Goal: Find specific page/section: Find specific page/section

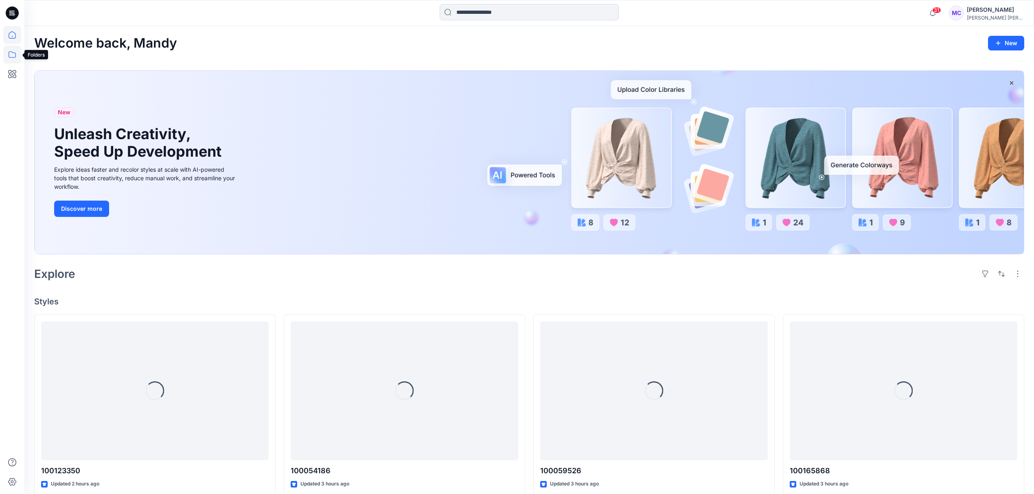
click at [9, 51] on icon at bounding box center [12, 55] width 18 height 18
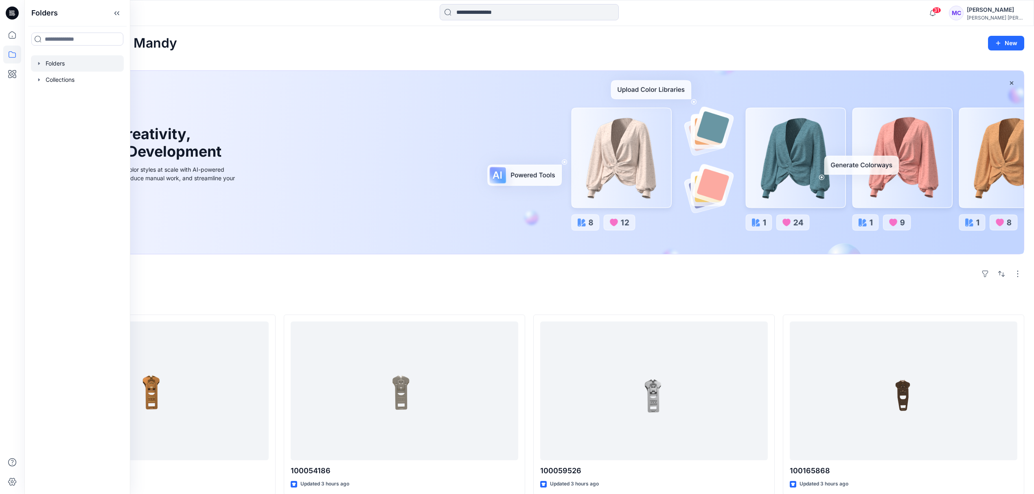
click at [37, 65] on icon "button" at bounding box center [39, 63] width 7 height 7
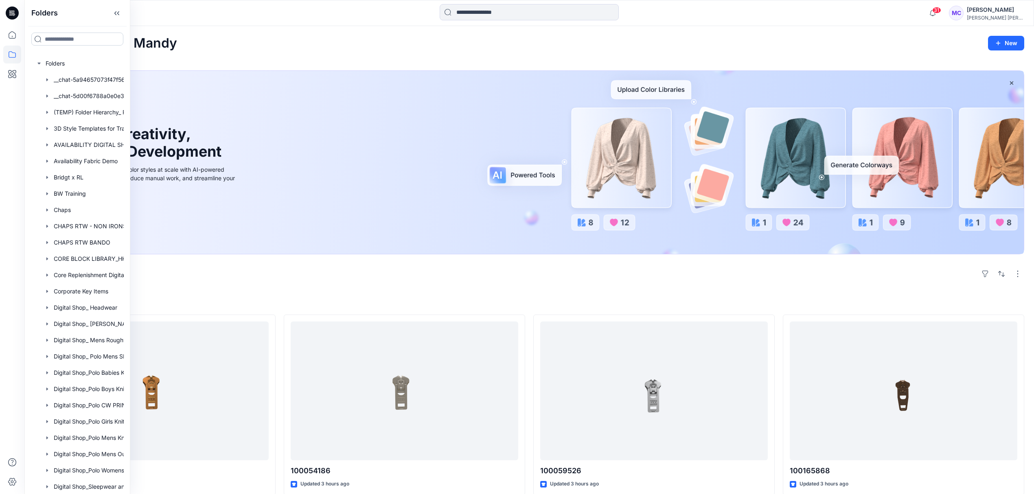
click at [67, 37] on input at bounding box center [77, 39] width 92 height 13
type input "*********"
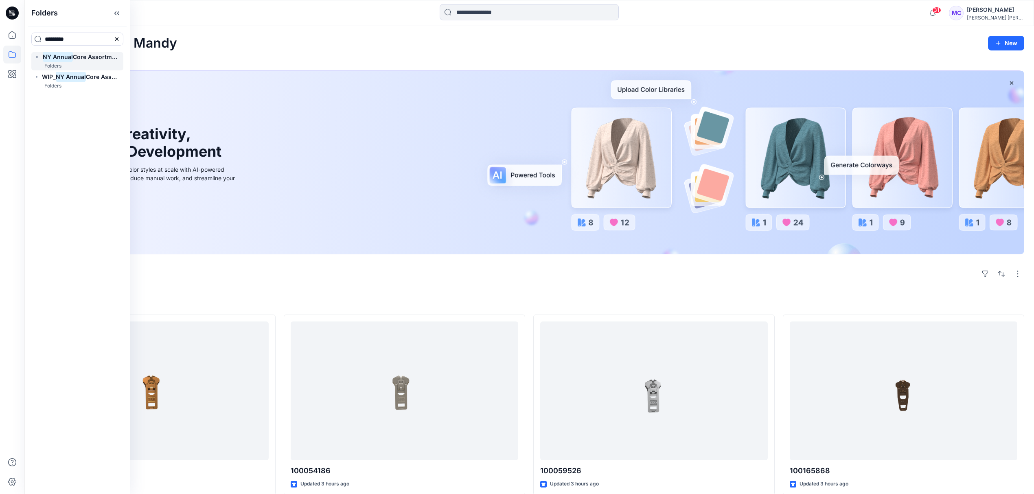
click at [79, 54] on span "Core Assortment Digital Lib" at bounding box center [112, 56] width 78 height 7
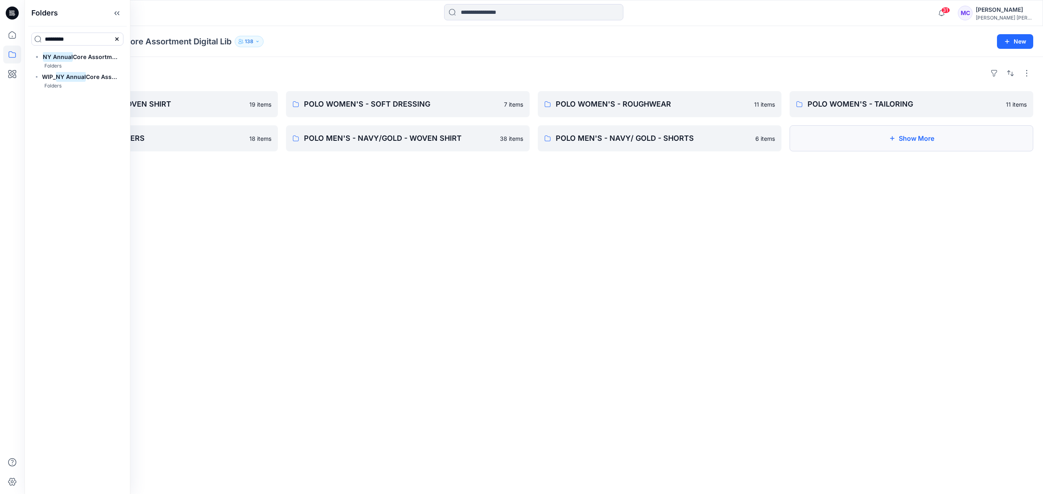
click at [916, 139] on button "Show More" at bounding box center [911, 138] width 244 height 26
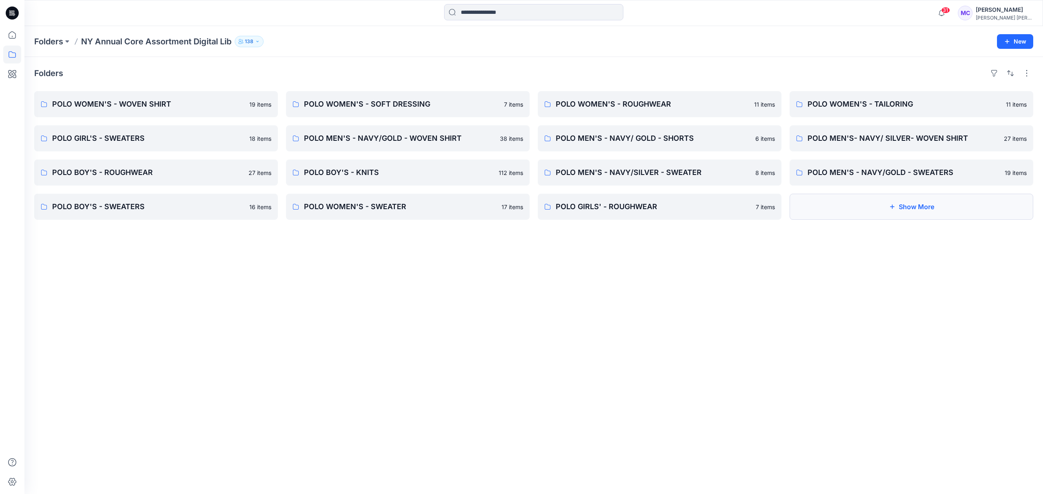
click at [895, 212] on button "Show More" at bounding box center [911, 207] width 244 height 26
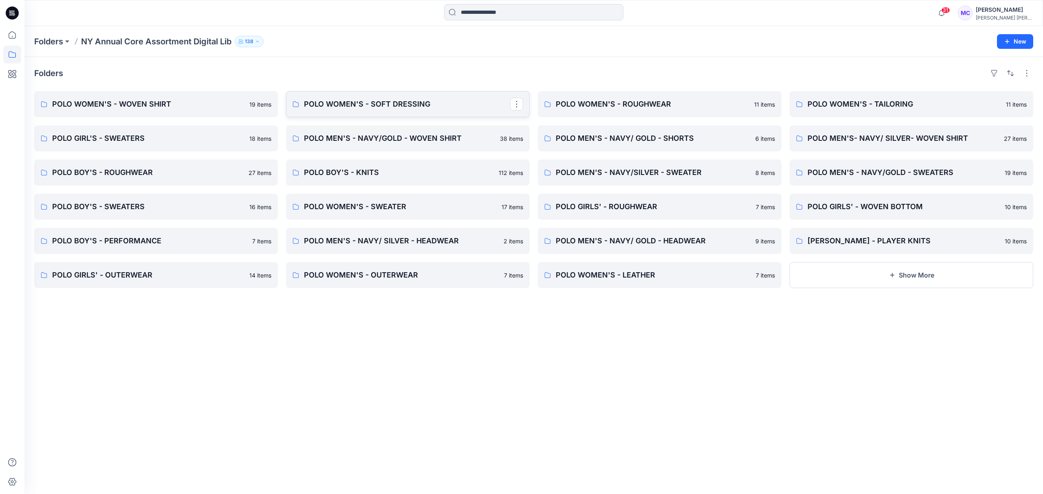
click at [354, 100] on p "POLO WOMEN'S - SOFT DRESSING" at bounding box center [407, 104] width 206 height 11
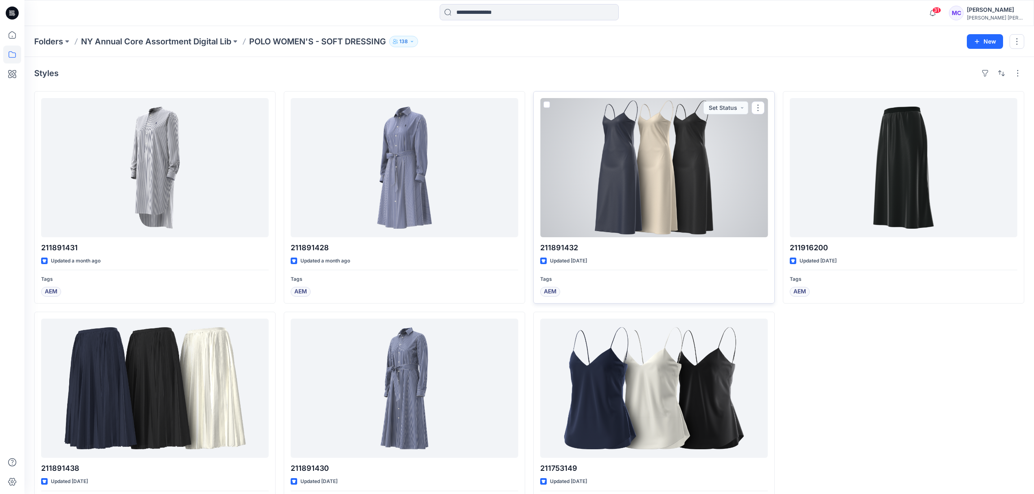
click at [656, 153] on div at bounding box center [654, 167] width 228 height 139
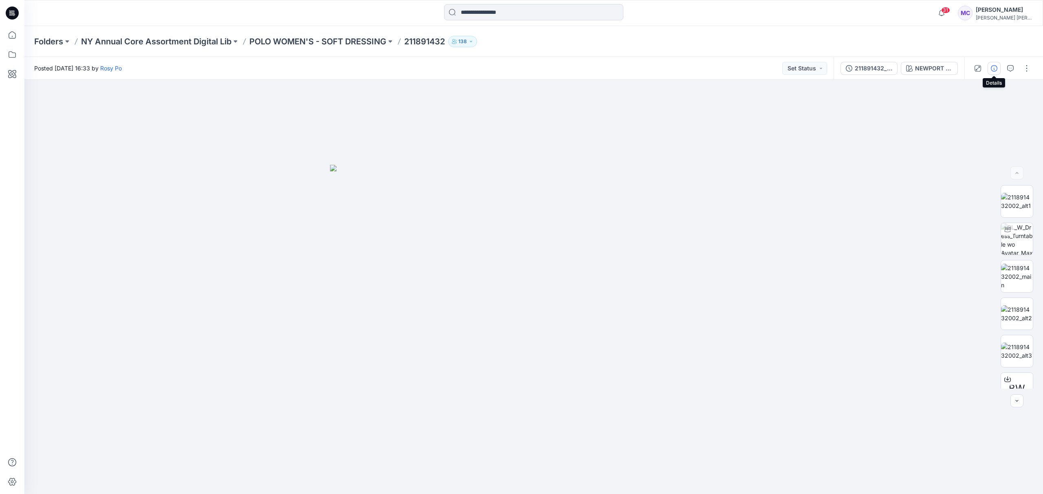
click at [997, 72] on button "button" at bounding box center [993, 68] width 13 height 13
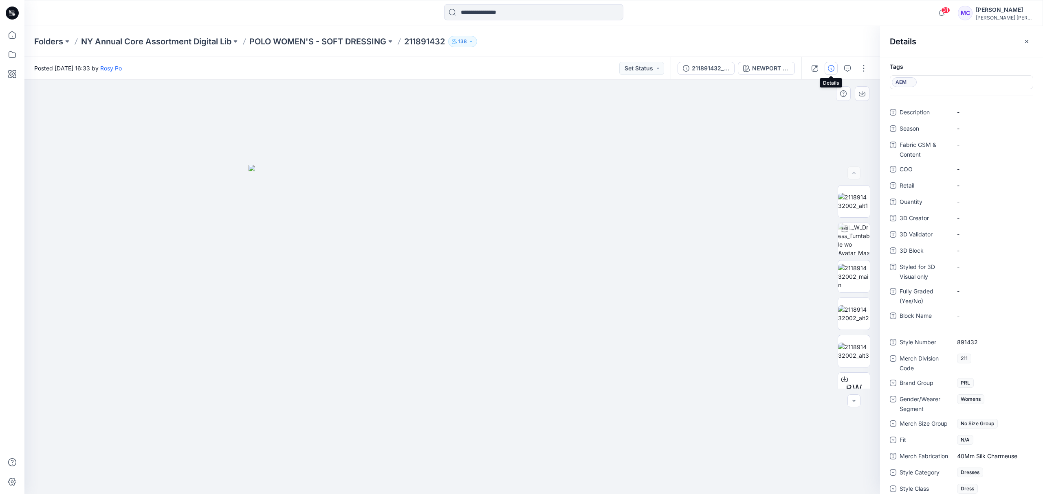
click at [698, 212] on div at bounding box center [451, 287] width 855 height 415
